Goal: Task Accomplishment & Management: Complete application form

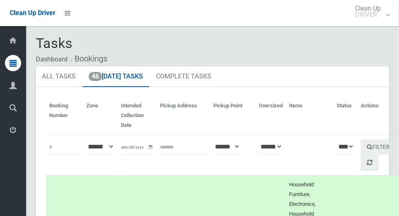
click at [324, 75] on ul "All Tasks 46 Today's Tasks Complete Tasks" at bounding box center [212, 76] width 353 height 21
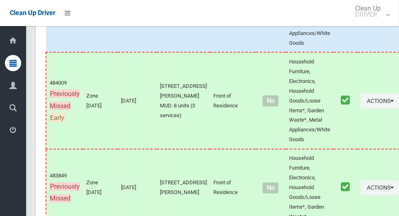
scroll to position [4131, 0]
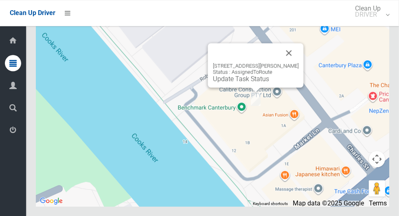
click at [247, 83] on link "Update Task Status" at bounding box center [241, 79] width 56 height 8
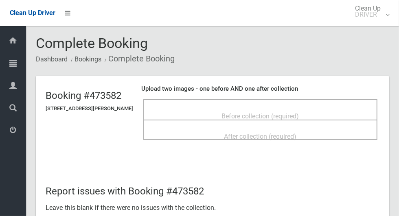
click at [322, 108] on div "Before collection (required)" at bounding box center [260, 115] width 216 height 15
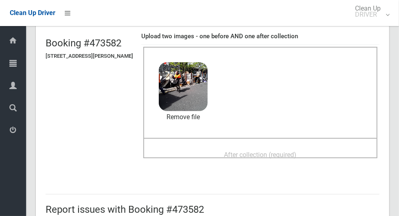
scroll to position [58, 0]
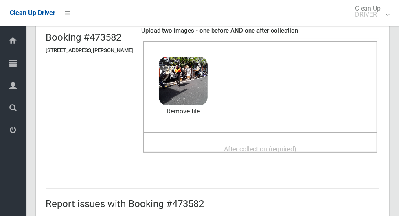
click at [331, 143] on div "After collection (required)" at bounding box center [260, 148] width 216 height 15
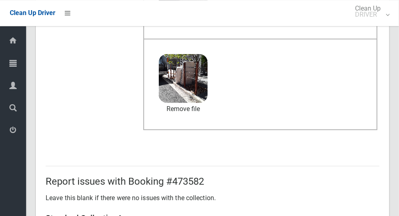
scroll to position [420, 0]
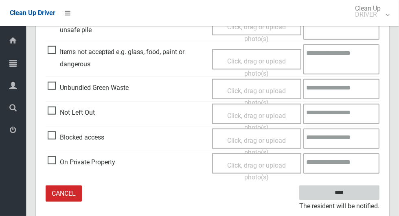
click at [343, 188] on input "****" at bounding box center [339, 193] width 80 height 15
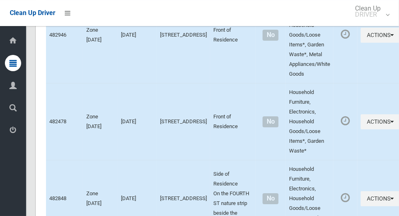
scroll to position [4131, 0]
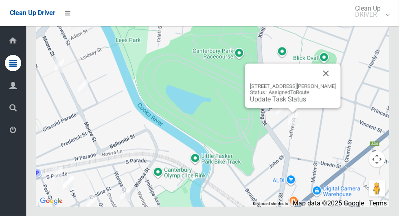
click at [332, 83] on button "Close" at bounding box center [326, 73] width 20 height 20
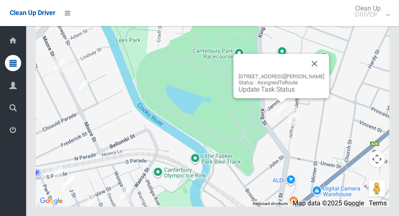
click at [320, 73] on button "Close" at bounding box center [315, 64] width 20 height 20
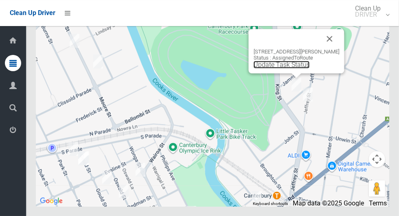
click at [295, 68] on link "Update Task Status" at bounding box center [281, 65] width 56 height 8
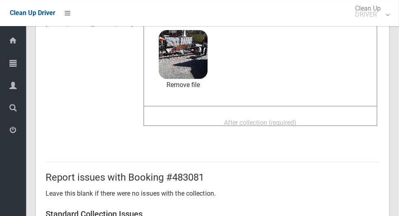
scroll to position [86, 0]
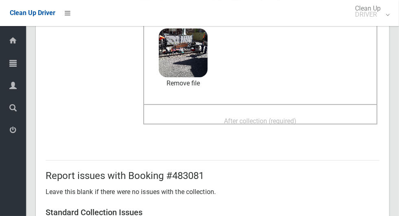
click at [325, 119] on div "After collection (required)" at bounding box center [260, 120] width 216 height 15
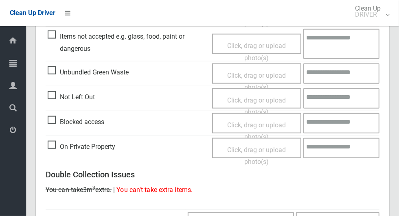
scroll to position [666, 0]
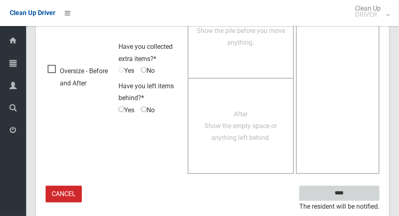
click at [356, 190] on input "****" at bounding box center [339, 193] width 80 height 15
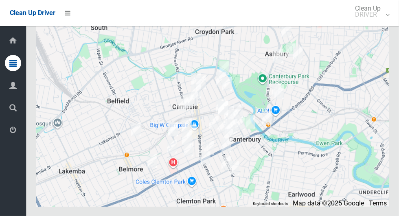
scroll to position [4131, 0]
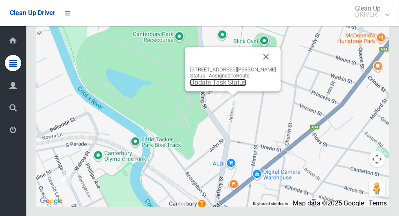
click at [226, 86] on link "Update Task Status" at bounding box center [218, 83] width 56 height 8
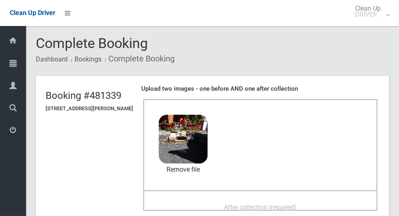
click at [315, 199] on div "After collection (required)" at bounding box center [260, 206] width 216 height 15
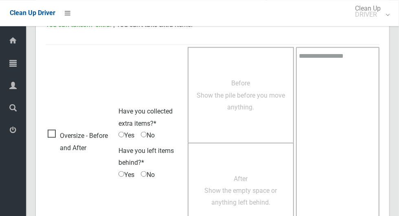
scroll to position [666, 0]
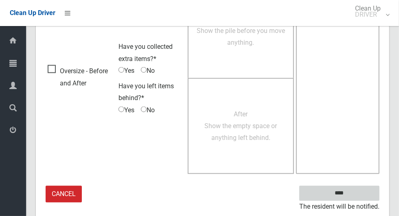
click at [367, 194] on input "****" at bounding box center [339, 193] width 80 height 15
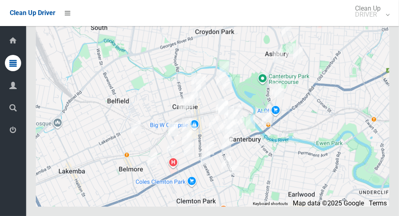
scroll to position [4131, 0]
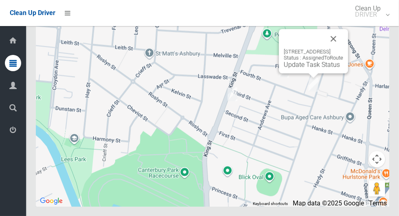
click at [343, 48] on button "Close" at bounding box center [333, 39] width 20 height 20
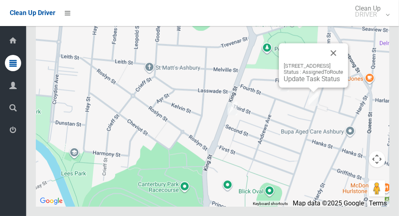
click at [343, 63] on button "Close" at bounding box center [333, 53] width 20 height 20
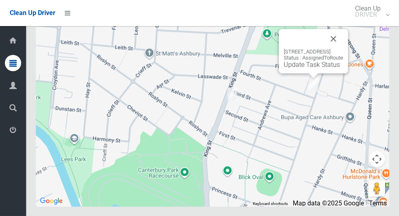
click at [343, 48] on button "Close" at bounding box center [333, 39] width 20 height 20
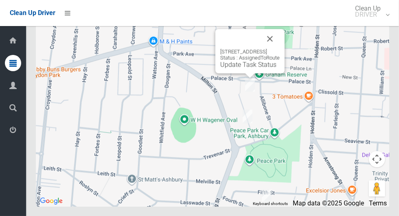
click at [280, 48] on button "Close" at bounding box center [270, 39] width 20 height 20
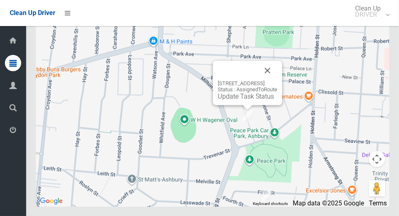
click at [277, 80] on button "Close" at bounding box center [268, 71] width 20 height 20
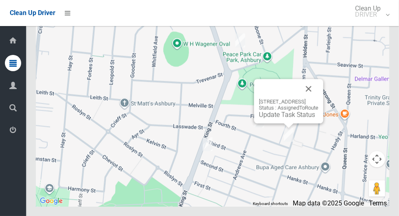
click at [318, 98] on button "Close" at bounding box center [309, 89] width 20 height 20
click at [285, 118] on link "Update Task Status" at bounding box center [287, 115] width 56 height 8
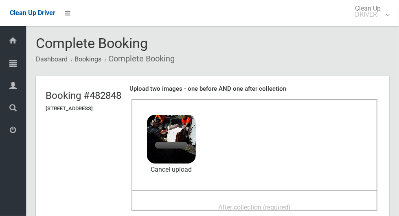
click at [291, 193] on div "After collection (required)" at bounding box center [254, 200] width 246 height 20
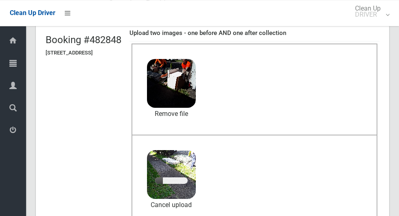
scroll to position [55, 0]
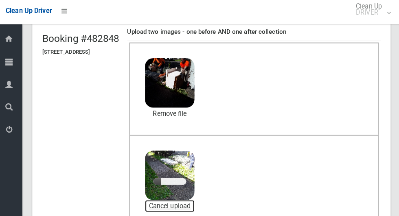
click at [196, 206] on link "Cancel upload" at bounding box center [171, 205] width 49 height 12
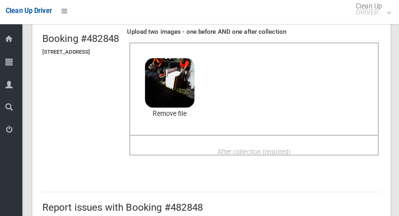
click at [290, 148] on span "After collection (required)" at bounding box center [254, 152] width 72 height 8
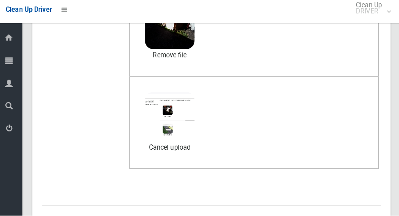
scroll to position [116, 0]
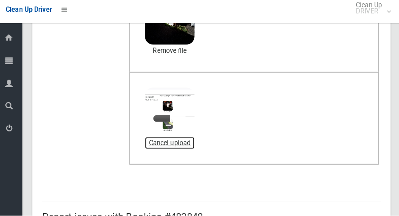
click at [196, 141] on link "Cancel upload" at bounding box center [171, 145] width 49 height 12
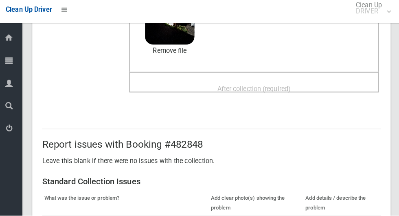
click at [329, 83] on div "After collection (required)" at bounding box center [254, 90] width 228 height 15
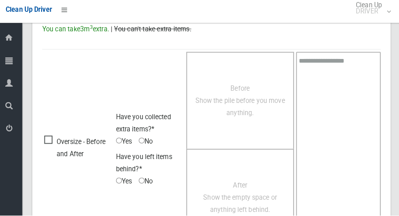
scroll to position [666, 0]
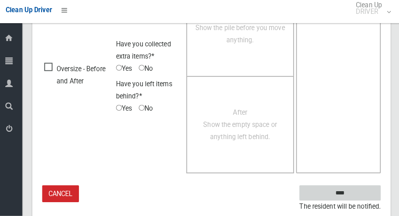
click at [354, 190] on input "****" at bounding box center [339, 193] width 80 height 15
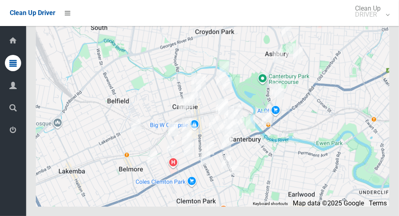
scroll to position [4131, 0]
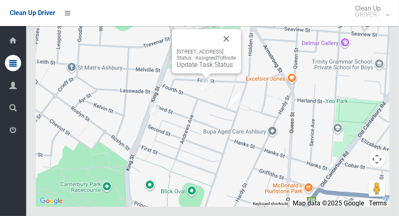
click at [210, 73] on div "25 Fourth Street, ASHBURY NSW 2193 Status : AssignedToRoute Update Task Status" at bounding box center [206, 51] width 69 height 44
click at [204, 68] on link "Update Task Status" at bounding box center [205, 65] width 56 height 8
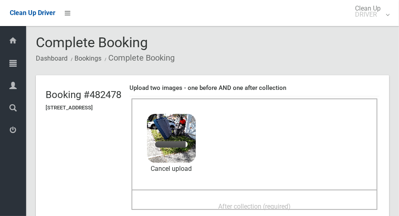
scroll to position [22, 0]
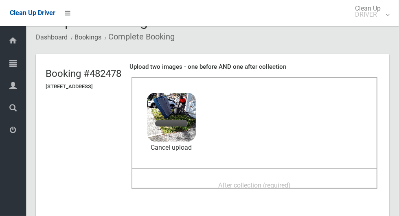
click at [311, 177] on div "After collection (required)" at bounding box center [254, 184] width 228 height 15
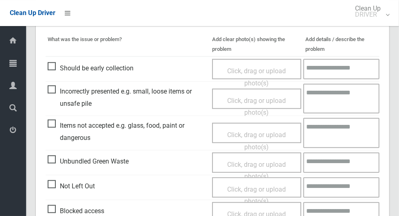
scroll to position [666, 0]
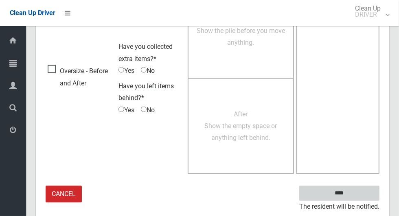
click at [353, 191] on input "****" at bounding box center [339, 193] width 80 height 15
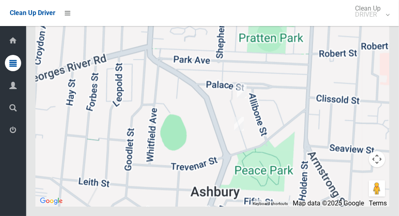
scroll to position [4126, 0]
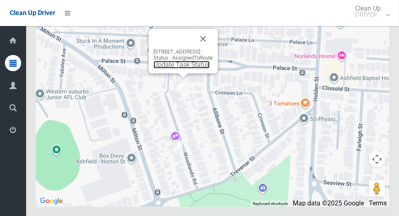
click at [180, 68] on link "Update Task Status" at bounding box center [181, 65] width 56 height 8
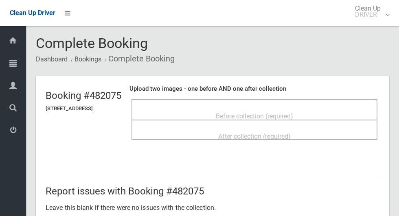
click at [341, 108] on div "Before collection (required)" at bounding box center [254, 115] width 228 height 15
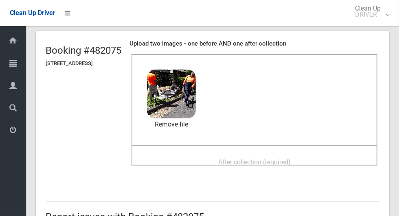
scroll to position [47, 0]
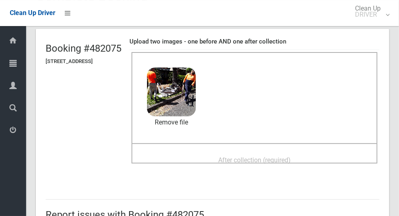
click at [315, 152] on div "After collection (required)" at bounding box center [254, 159] width 228 height 15
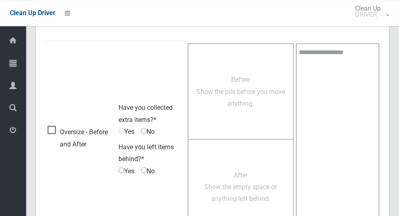
scroll to position [666, 0]
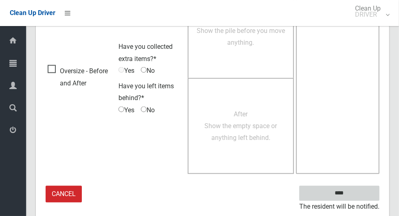
click at [345, 190] on input "****" at bounding box center [339, 193] width 80 height 15
click at [353, 192] on input "****" at bounding box center [339, 193] width 80 height 15
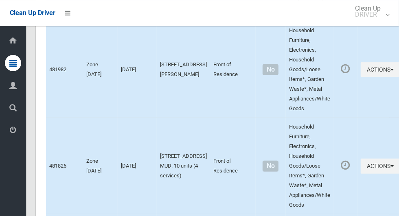
scroll to position [4131, 0]
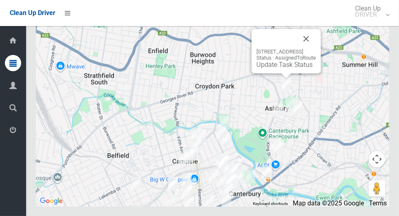
click at [286, 68] on link "Update Task Status" at bounding box center [284, 65] width 56 height 8
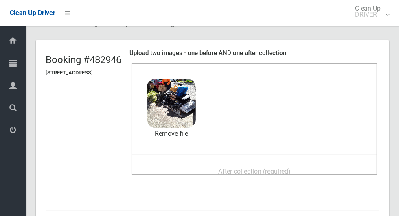
scroll to position [46, 0]
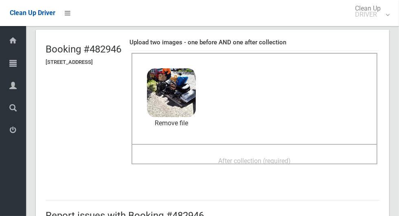
click at [319, 155] on div "After collection (required)" at bounding box center [254, 160] width 228 height 15
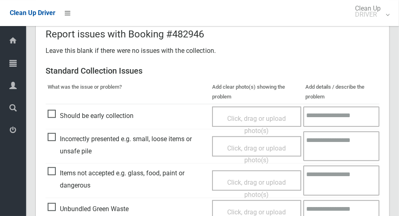
scroll to position [666, 0]
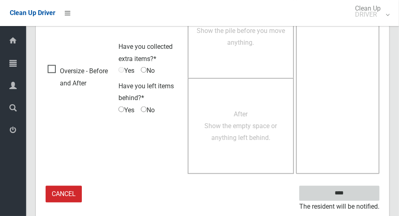
click at [353, 196] on input "****" at bounding box center [339, 193] width 80 height 15
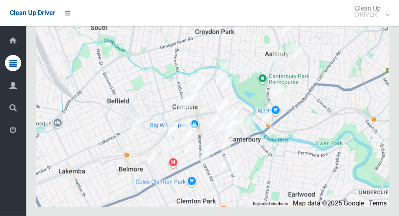
scroll to position [4131, 0]
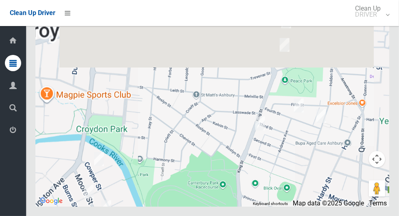
click at [273, 134] on div at bounding box center [212, 104] width 353 height 203
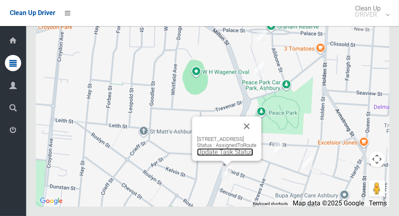
click at [225, 156] on link "Update Task Status" at bounding box center [225, 152] width 56 height 8
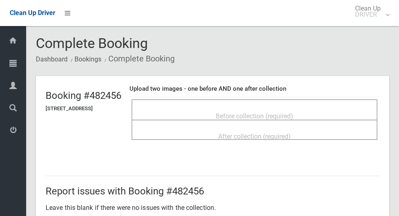
click at [264, 112] on span "Before collection (required)" at bounding box center [254, 116] width 77 height 8
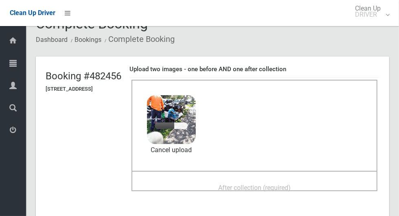
scroll to position [22, 0]
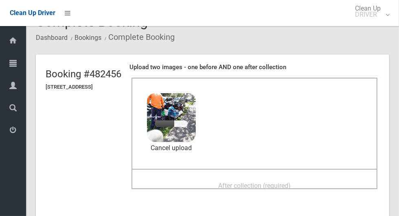
click at [323, 179] on div "After collection (required)" at bounding box center [254, 185] width 228 height 15
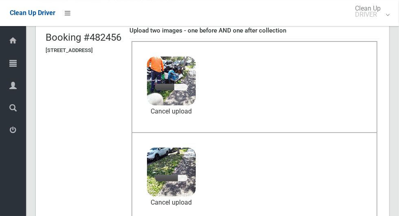
scroll to position [55, 0]
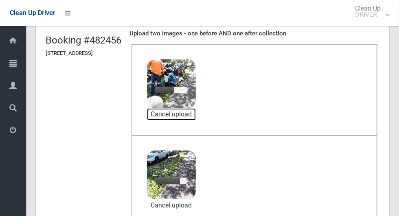
click at [194, 114] on link "Cancel upload" at bounding box center [171, 114] width 49 height 12
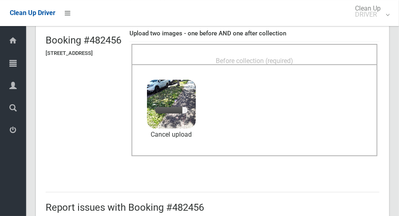
click at [292, 57] on span "Before collection (required)" at bounding box center [254, 61] width 77 height 8
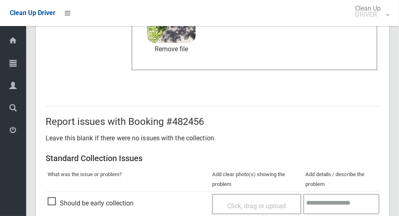
scroll to position [666, 0]
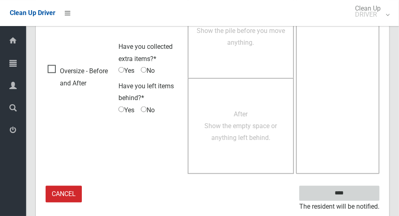
click at [363, 192] on input "****" at bounding box center [339, 193] width 80 height 15
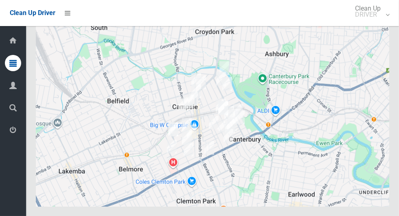
scroll to position [4131, 0]
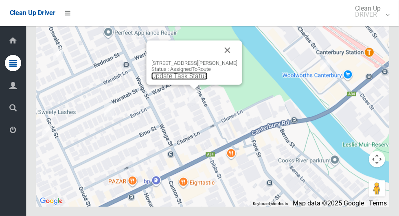
click at [190, 80] on link "Update Task Status" at bounding box center [179, 76] width 56 height 8
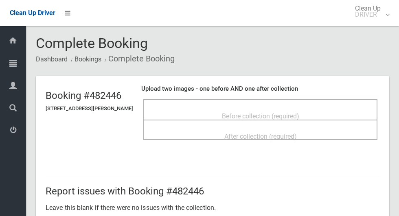
click at [273, 113] on span "Before collection (required)" at bounding box center [260, 116] width 77 height 8
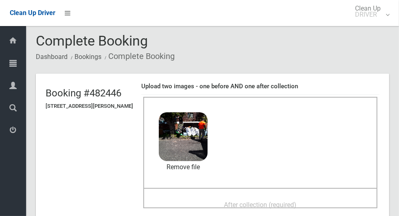
scroll to position [29, 0]
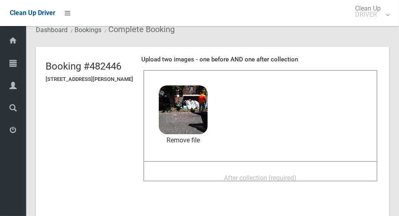
click at [297, 174] on span "After collection (required)" at bounding box center [260, 178] width 72 height 8
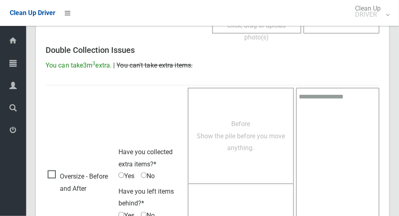
scroll to position [666, 0]
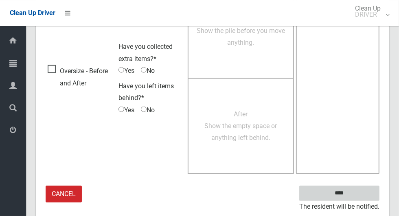
click at [356, 190] on input "****" at bounding box center [339, 193] width 80 height 15
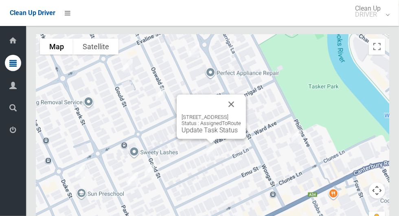
scroll to position [4131, 0]
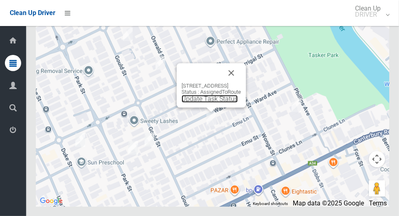
click at [197, 103] on link "Update Task Status" at bounding box center [209, 99] width 56 height 8
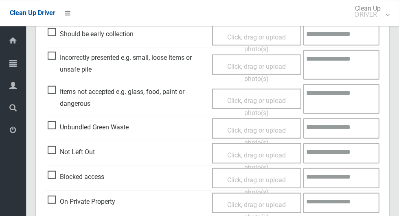
scroll to position [251, 0]
click at [55, 150] on span "Not Left Out" at bounding box center [71, 152] width 47 height 12
click at [258, 151] on span "Click, drag or upload photo(s)" at bounding box center [256, 161] width 59 height 20
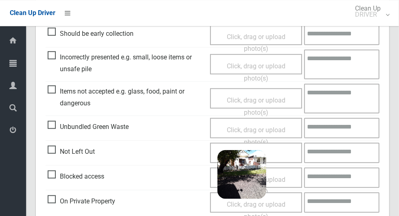
scroll to position [536, 0]
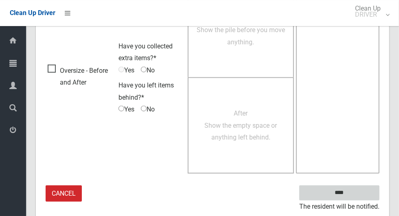
click at [366, 186] on input "****" at bounding box center [339, 193] width 80 height 15
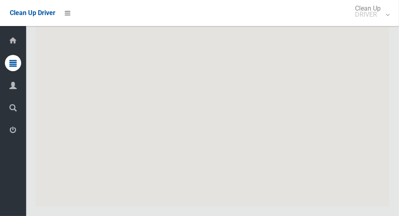
scroll to position [4131, 0]
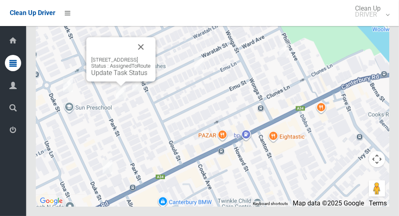
click at [151, 57] on button "Close" at bounding box center [141, 47] width 20 height 20
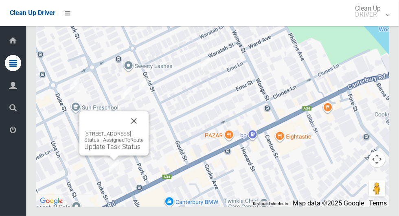
click at [144, 131] on button "Close" at bounding box center [134, 121] width 20 height 20
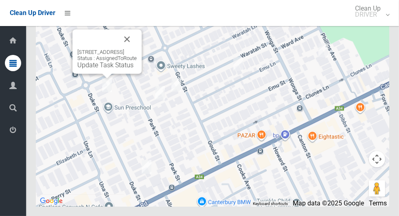
click at [137, 49] on button "Close" at bounding box center [127, 39] width 20 height 20
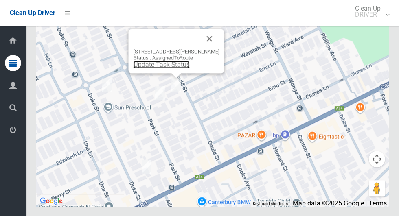
click at [173, 68] on link "Update Task Status" at bounding box center [161, 65] width 56 height 8
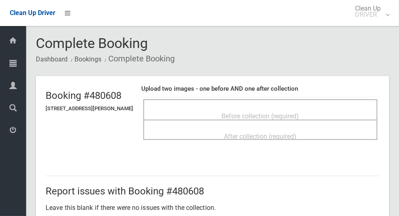
click at [295, 112] on span "Before collection (required)" at bounding box center [260, 116] width 77 height 8
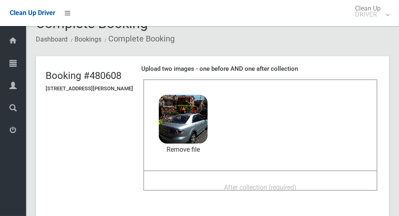
scroll to position [22, 0]
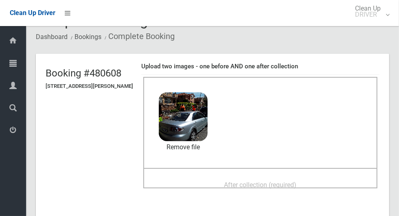
click at [329, 177] on div "After collection (required)" at bounding box center [260, 184] width 216 height 15
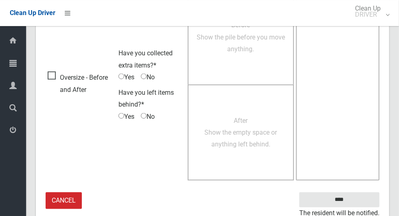
scroll to position [666, 0]
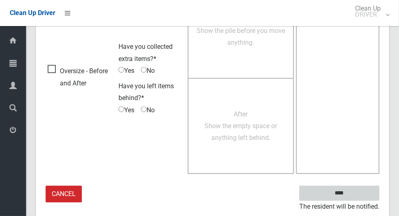
click at [355, 190] on input "****" at bounding box center [339, 193] width 80 height 15
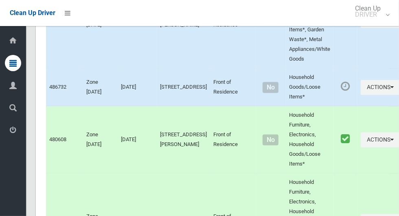
scroll to position [4131, 0]
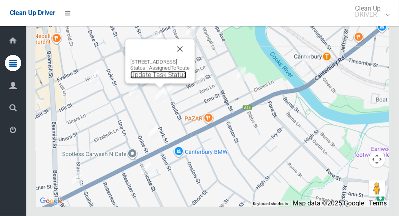
click at [160, 79] on link "Update Task Status" at bounding box center [158, 75] width 56 height 8
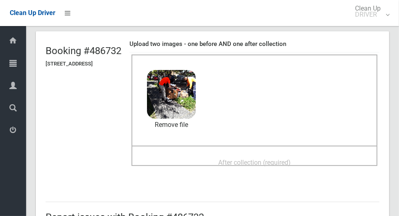
scroll to position [45, 0]
click at [290, 158] on span "After collection (required)" at bounding box center [254, 162] width 72 height 8
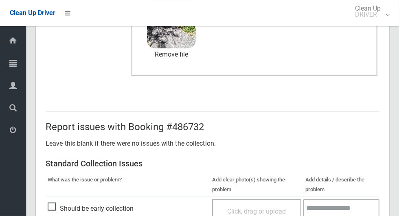
scroll to position [666, 0]
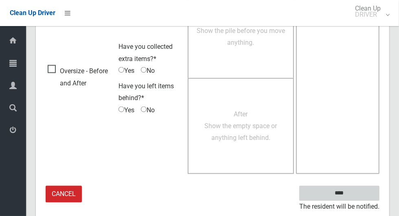
click at [353, 198] on input "****" at bounding box center [339, 193] width 80 height 15
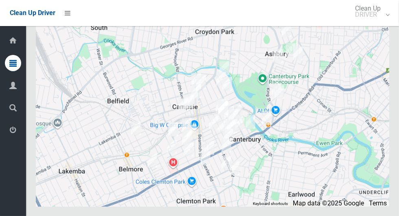
scroll to position [4131, 0]
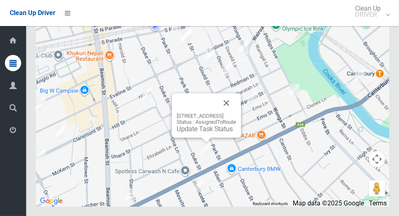
click at [236, 113] on button "Close" at bounding box center [226, 103] width 20 height 20
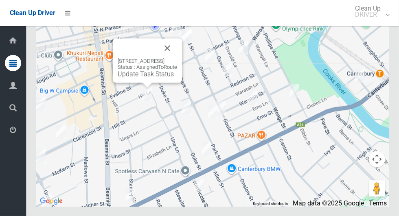
click at [177, 58] on button "Close" at bounding box center [167, 48] width 20 height 20
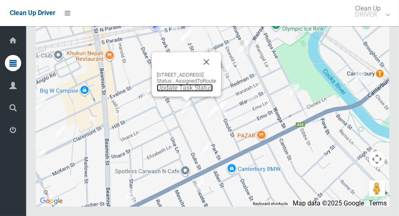
click at [194, 92] on link "Update Task Status" at bounding box center [185, 88] width 56 height 8
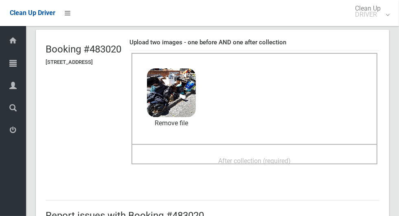
scroll to position [48, 0]
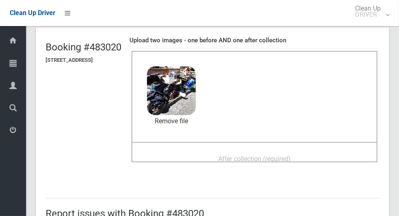
click at [317, 155] on div "After collection (required)" at bounding box center [254, 158] width 228 height 15
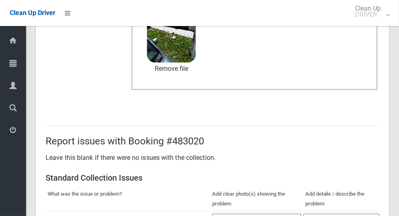
scroll to position [420, 0]
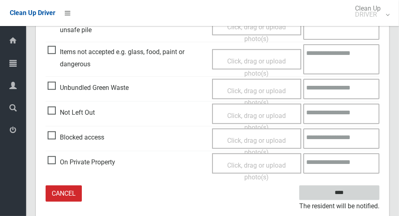
click at [354, 186] on input "****" at bounding box center [339, 193] width 80 height 15
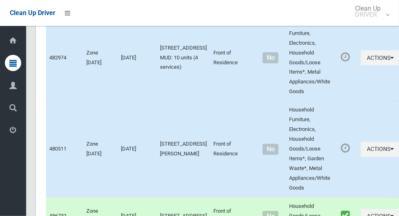
scroll to position [4131, 0]
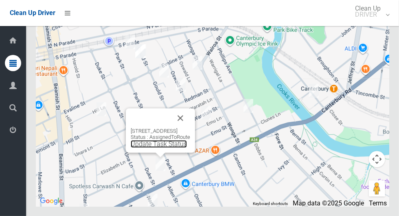
click at [156, 148] on link "Update Task Status" at bounding box center [159, 144] width 56 height 8
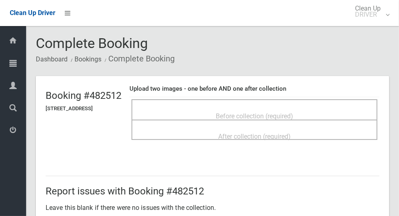
click at [305, 108] on div "Before collection (required)" at bounding box center [254, 115] width 228 height 15
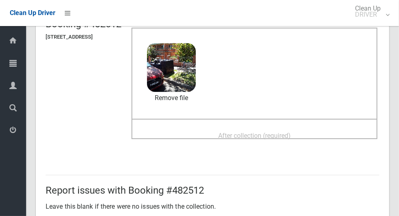
scroll to position [72, 0]
click at [325, 130] on div "After collection (required)" at bounding box center [254, 134] width 228 height 15
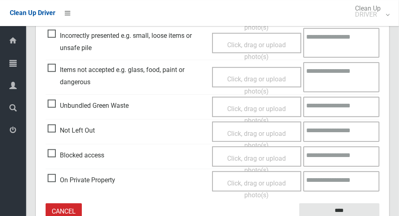
scroll to position [420, 0]
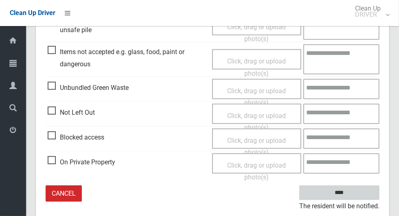
click at [353, 192] on input "****" at bounding box center [339, 193] width 80 height 15
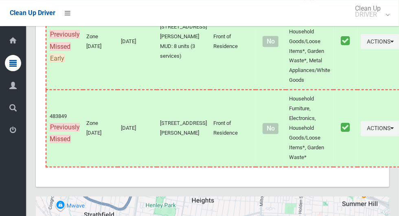
scroll to position [4131, 0]
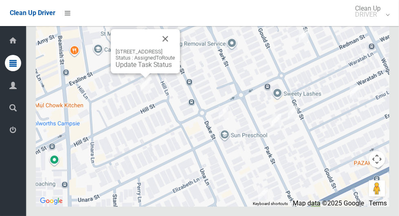
click at [172, 48] on button "Close" at bounding box center [165, 39] width 20 height 20
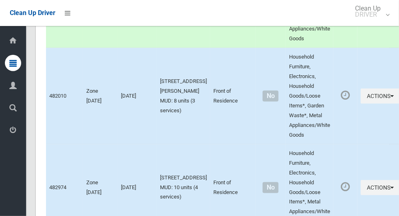
scroll to position [2188, 0]
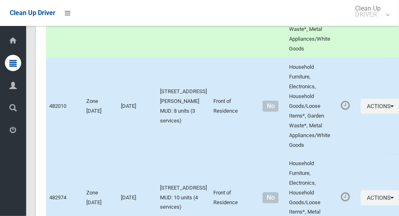
click at [357, 78] on td "Actions Complete Booking View Booking Details" at bounding box center [380, 106] width 46 height 96
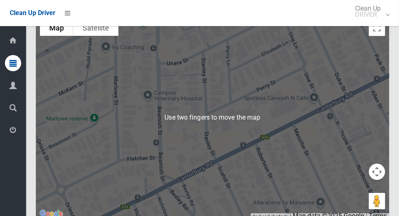
scroll to position [4094, 0]
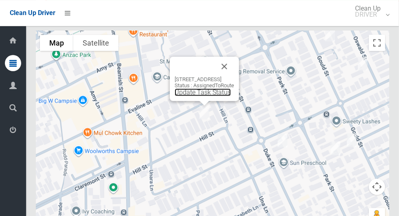
click at [206, 96] on link "Update Task Status" at bounding box center [203, 92] width 56 height 8
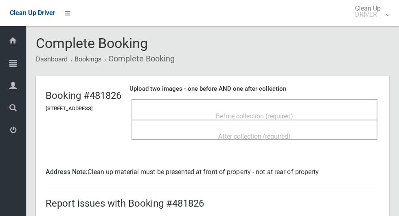
click at [307, 112] on div "Before collection (required)" at bounding box center [254, 115] width 228 height 15
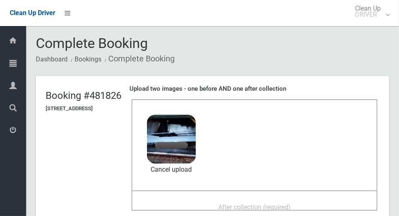
click at [240, 194] on div "After collection (required)" at bounding box center [254, 200] width 246 height 20
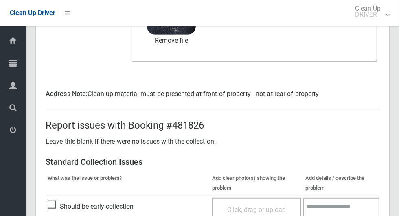
scroll to position [432, 0]
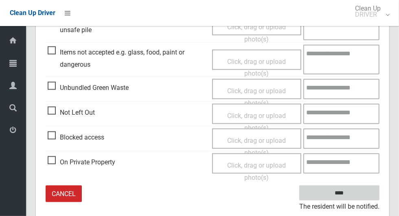
click at [353, 191] on input "****" at bounding box center [339, 193] width 80 height 15
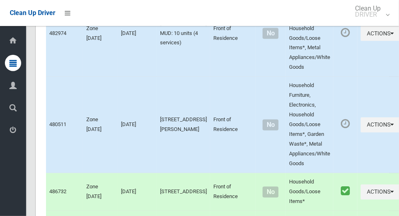
scroll to position [4131, 0]
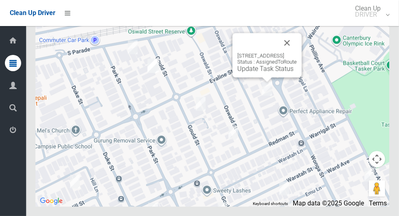
click at [297, 52] on button "Close" at bounding box center [287, 43] width 20 height 20
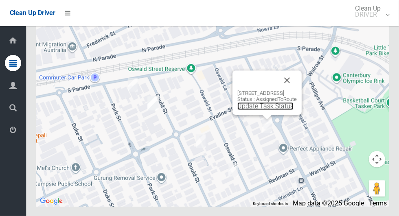
click at [269, 110] on link "Update Task Status" at bounding box center [265, 106] width 56 height 8
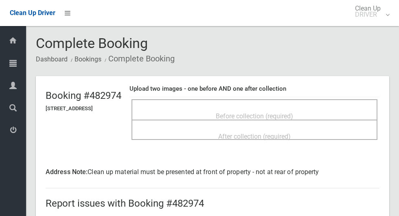
click at [293, 112] on span "Before collection (required)" at bounding box center [254, 116] width 77 height 8
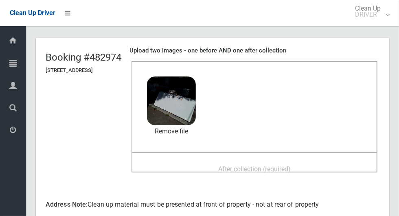
scroll to position [44, 0]
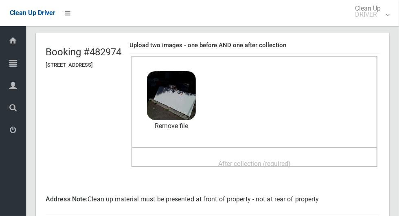
click at [320, 157] on div "After collection (required)" at bounding box center [254, 163] width 228 height 15
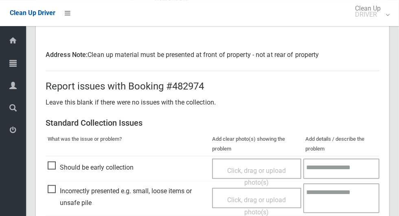
scroll to position [432, 0]
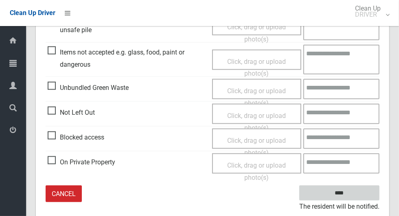
click at [357, 194] on input "****" at bounding box center [339, 193] width 80 height 15
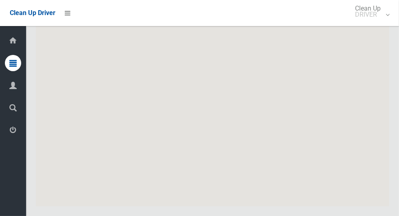
scroll to position [4131, 0]
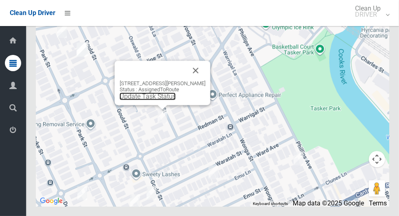
click at [161, 100] on link "Update Task Status" at bounding box center [148, 96] width 56 height 8
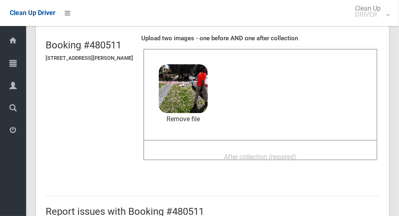
scroll to position [61, 0]
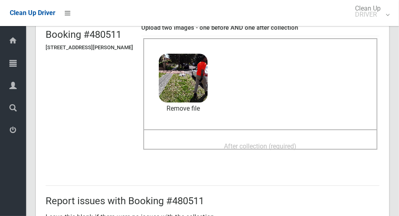
click at [317, 141] on div "After collection (required)" at bounding box center [260, 145] width 216 height 15
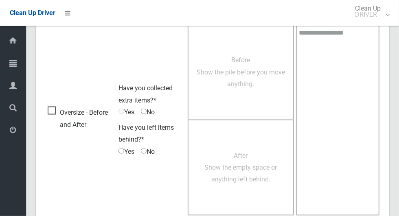
scroll to position [666, 0]
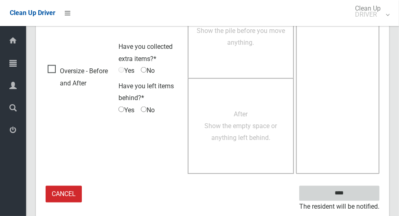
click at [353, 198] on input "****" at bounding box center [339, 193] width 80 height 15
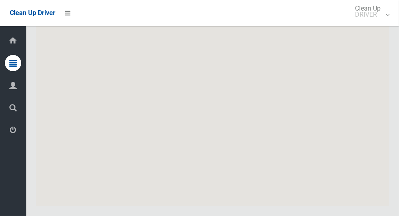
scroll to position [4131, 0]
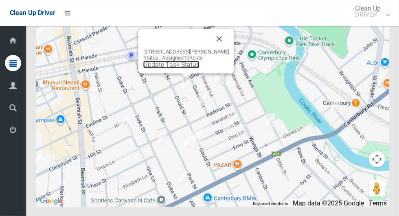
click at [188, 68] on link "Update Task Status" at bounding box center [171, 65] width 56 height 8
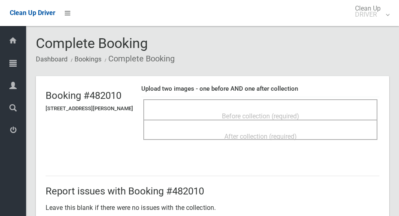
click at [314, 110] on div "Before collection (required)" at bounding box center [260, 115] width 216 height 15
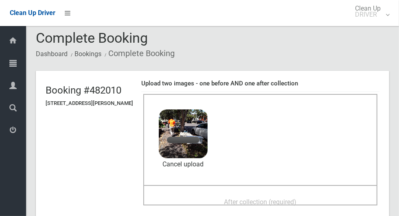
scroll to position [29, 0]
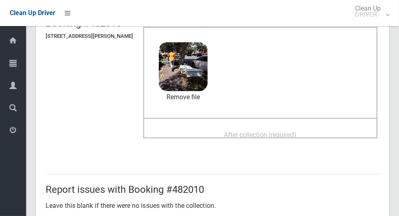
scroll to position [73, 0]
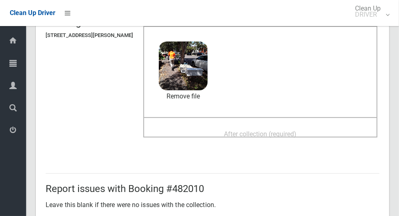
click at [331, 126] on div "After collection (required)" at bounding box center [260, 133] width 216 height 15
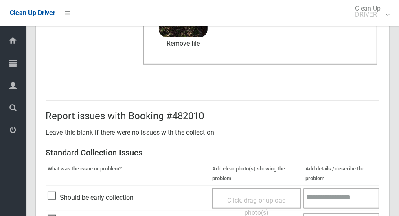
scroll to position [420, 0]
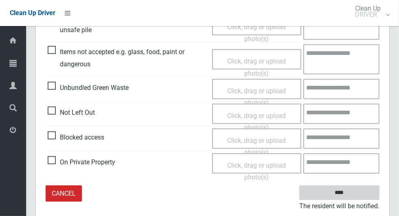
click at [353, 195] on input "****" at bounding box center [339, 193] width 80 height 15
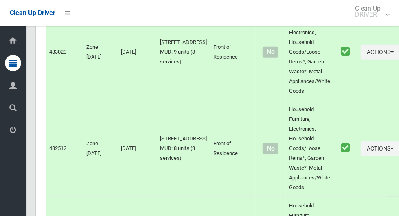
scroll to position [4131, 0]
